Goal: Communication & Community: Answer question/provide support

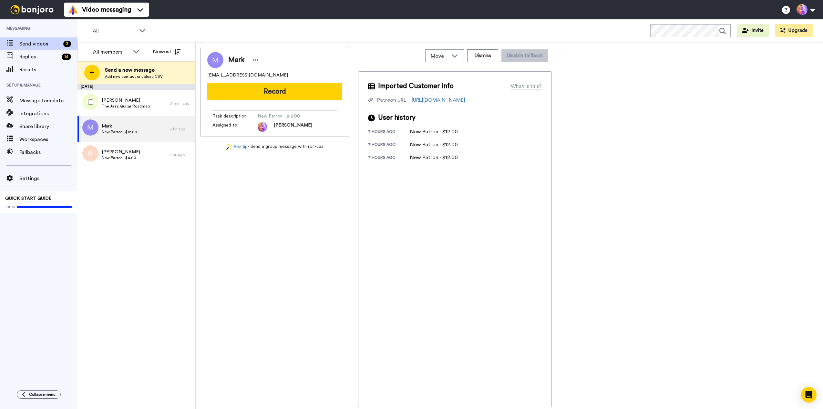
click at [144, 104] on span "The Jazz Guitar Roadmap" at bounding box center [126, 106] width 48 height 5
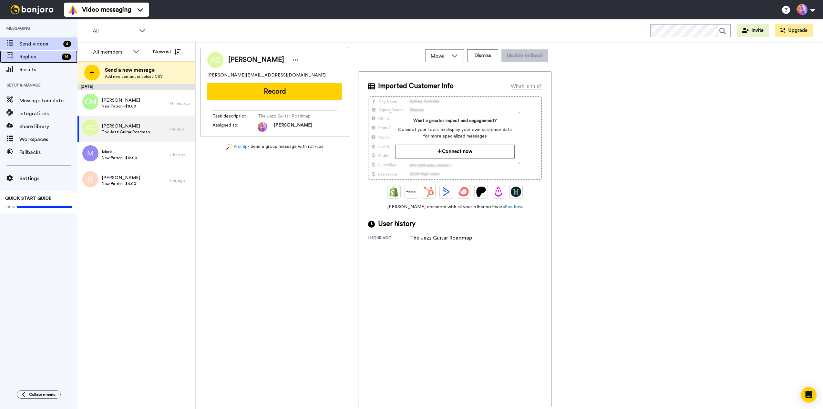
click at [24, 56] on span "Replies" at bounding box center [39, 57] width 40 height 8
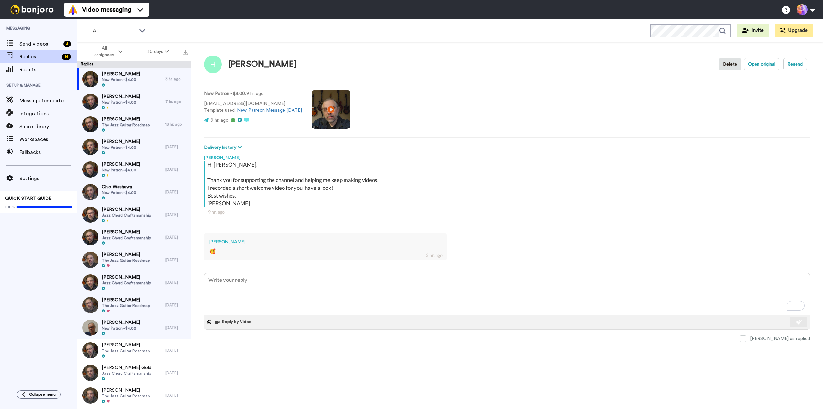
click at [767, 338] on div "[PERSON_NAME] as replied" at bounding box center [507, 338] width 606 height 7
click at [746, 339] on span at bounding box center [742, 338] width 6 height 6
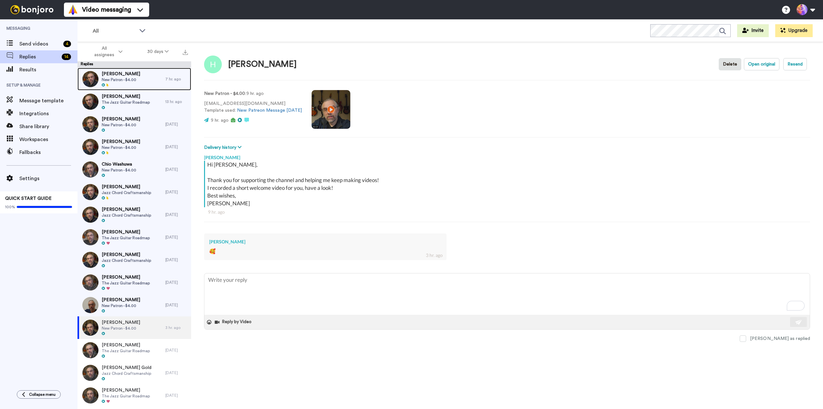
click at [131, 75] on span "[PERSON_NAME]" at bounding box center [121, 74] width 38 height 6
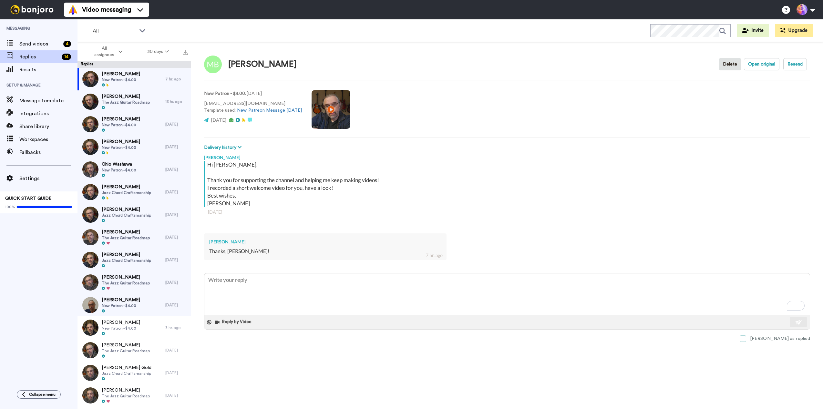
click at [746, 341] on span at bounding box center [742, 338] width 6 height 6
click at [121, 97] on span "[PERSON_NAME]" at bounding box center [126, 96] width 48 height 6
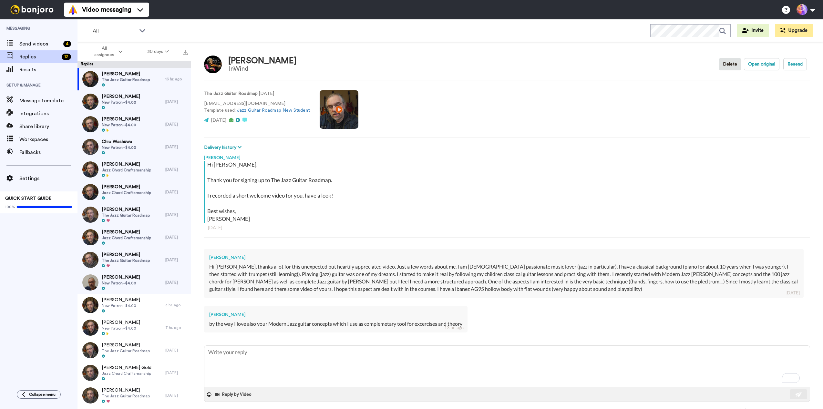
type textarea "x"
